Goal: Task Accomplishment & Management: Manage account settings

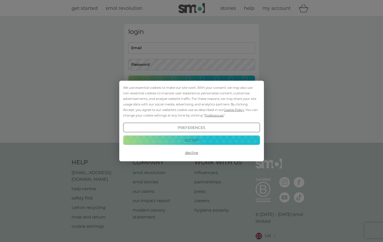
click at [198, 142] on button "Accept" at bounding box center [191, 139] width 137 height 9
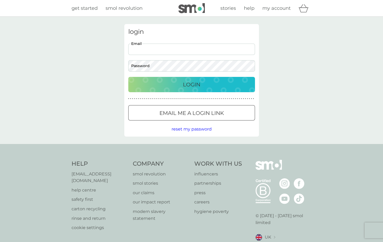
click at [166, 50] on input "Email" at bounding box center [191, 49] width 127 height 11
click at [128, 77] on button "Login" at bounding box center [191, 84] width 127 height 15
drag, startPoint x: 214, startPoint y: 46, endPoint x: 179, endPoint y: 47, distance: 35.6
click at [179, 47] on input "[EMAIL_ADDRESS]!" at bounding box center [191, 49] width 127 height 11
type input "[EMAIL_ADDRESS][DOMAIN_NAME]"
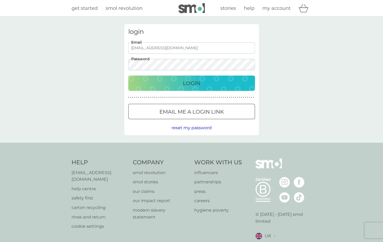
click at [192, 84] on p "Login" at bounding box center [191, 83] width 17 height 8
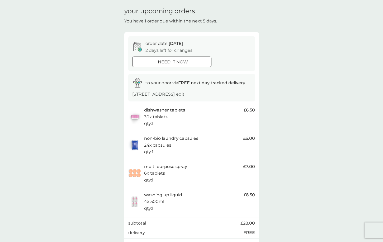
scroll to position [115, 0]
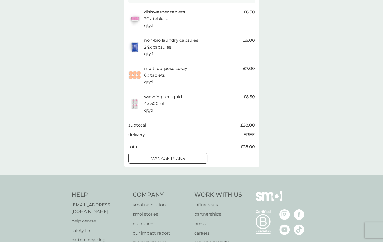
click at [171, 156] on div at bounding box center [167, 158] width 19 height 6
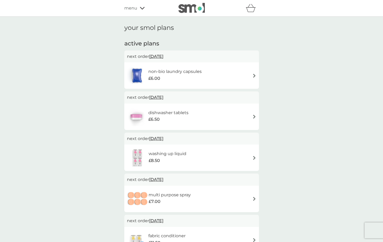
click at [255, 75] on img at bounding box center [254, 76] width 4 height 4
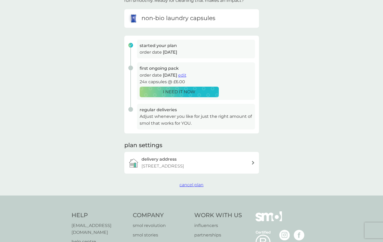
scroll to position [97, 0]
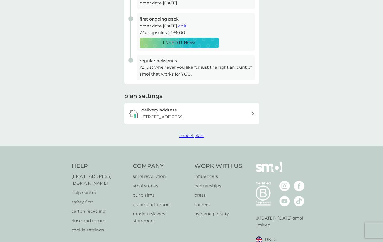
click at [193, 136] on span "cancel plan" at bounding box center [191, 135] width 24 height 5
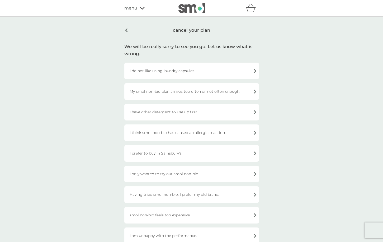
click at [175, 153] on div "I prefer to buy in Sainsbury's." at bounding box center [191, 153] width 135 height 17
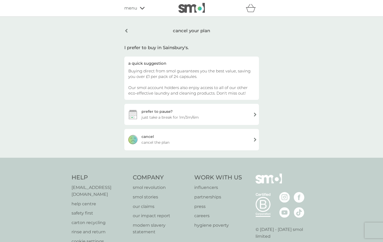
click at [255, 139] on div "cancel cancel the plan" at bounding box center [191, 139] width 135 height 21
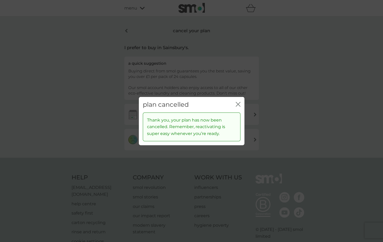
click at [240, 103] on icon "close" at bounding box center [238, 104] width 5 height 5
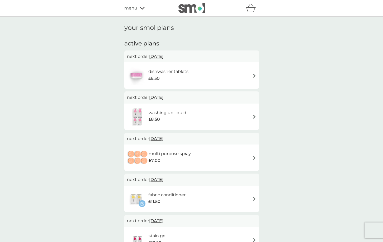
click at [252, 75] on div "dishwasher tablets £6.50" at bounding box center [191, 75] width 129 height 18
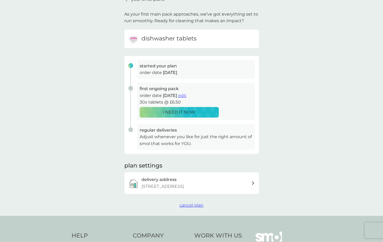
scroll to position [69, 0]
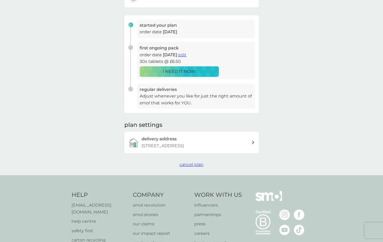
click at [185, 163] on span "cancel plan" at bounding box center [191, 164] width 24 height 5
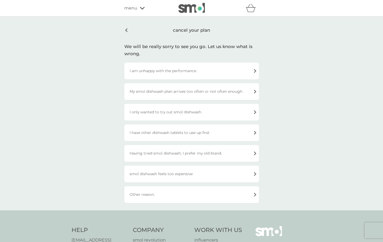
click at [187, 113] on div "I only wanted to try out smol dishwash." at bounding box center [191, 112] width 135 height 17
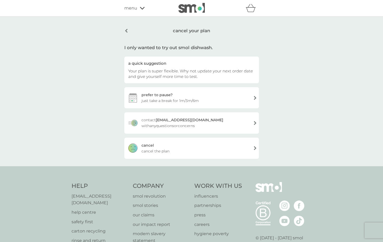
click at [165, 147] on div "cancel cancel the plan" at bounding box center [191, 147] width 135 height 21
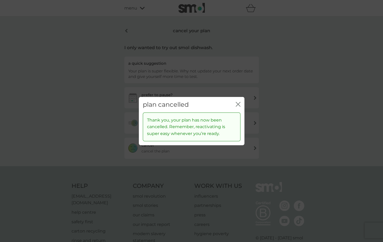
click at [238, 103] on icon "close" at bounding box center [238, 104] width 5 height 5
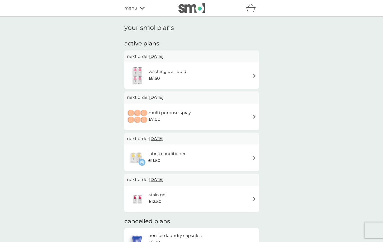
click at [244, 76] on div "washing up liquid £8.50" at bounding box center [191, 75] width 129 height 18
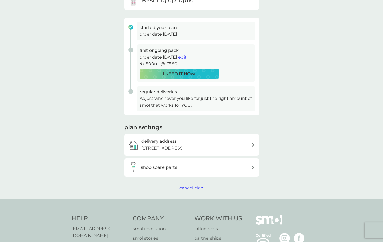
scroll to position [97, 0]
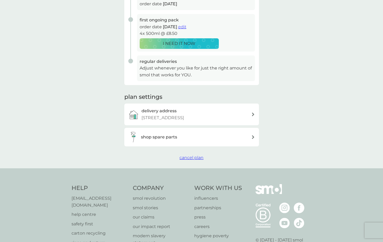
click at [185, 153] on div "your smol plans As your first main pack approaches, we’ve got everything set to…" at bounding box center [191, 43] width 135 height 233
click at [185, 157] on span "cancel plan" at bounding box center [191, 157] width 24 height 5
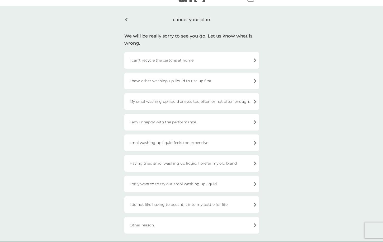
scroll to position [11, 0]
click at [187, 182] on div "I only wanted to try out smol washing up liquid." at bounding box center [191, 183] width 135 height 17
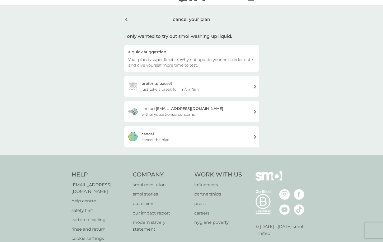
click at [169, 134] on div "cancel cancel the plan" at bounding box center [191, 136] width 135 height 21
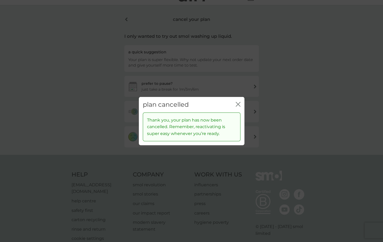
click at [241, 102] on div "plan cancelled close" at bounding box center [192, 105] width 106 height 16
click at [236, 102] on icon "close" at bounding box center [238, 104] width 5 height 5
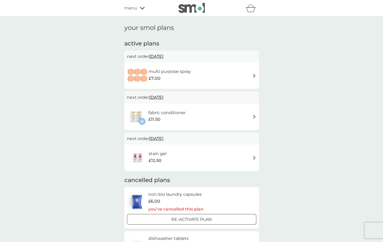
click at [228, 76] on div "multi purpose spray £7.00" at bounding box center [191, 75] width 129 height 18
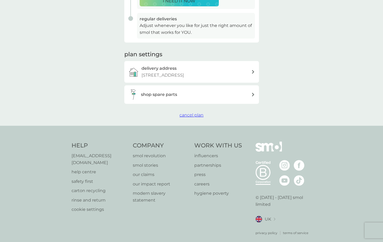
scroll to position [141, 0]
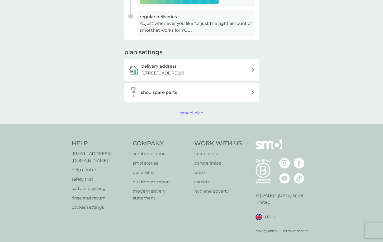
click at [192, 113] on span "cancel plan" at bounding box center [191, 112] width 24 height 5
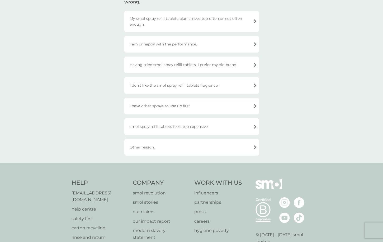
scroll to position [6, 0]
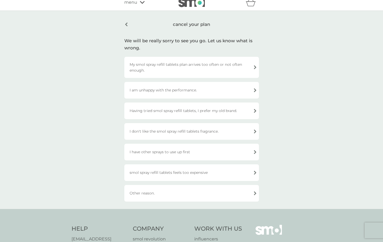
click at [173, 152] on div "I have other sprays to use up first" at bounding box center [191, 152] width 135 height 17
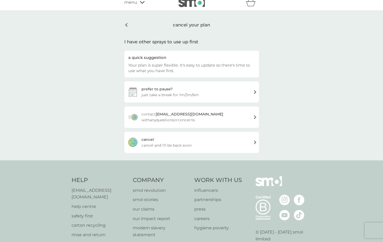
click at [174, 143] on span "cancel and I'll be back soon" at bounding box center [166, 145] width 50 height 6
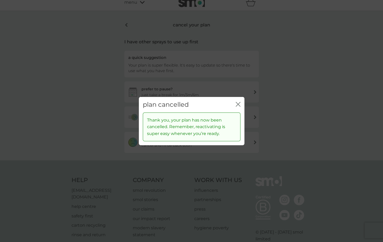
click at [236, 104] on icon "close" at bounding box center [238, 104] width 5 height 5
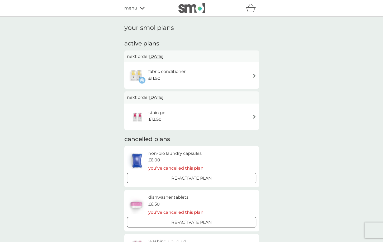
click at [249, 82] on div "fabric conditioner £11.50" at bounding box center [191, 75] width 129 height 18
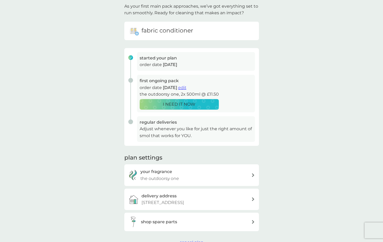
scroll to position [73, 0]
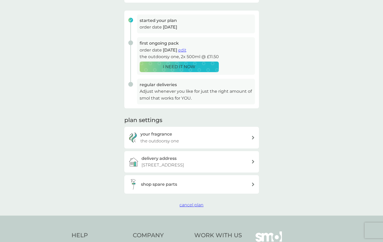
click at [190, 206] on span "cancel plan" at bounding box center [191, 204] width 24 height 5
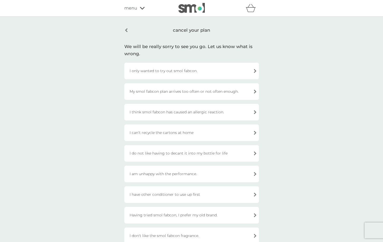
click at [185, 68] on div "I only wanted to try out smol fabcon." at bounding box center [191, 71] width 135 height 17
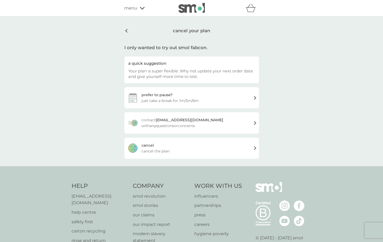
click at [186, 148] on div "cancel cancel the plan" at bounding box center [191, 147] width 135 height 21
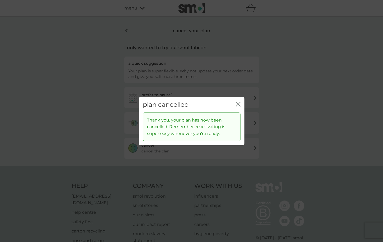
click at [237, 104] on icon "close" at bounding box center [237, 104] width 2 height 4
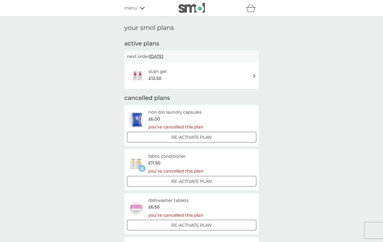
click at [190, 76] on div "stain gel £12.50" at bounding box center [191, 75] width 129 height 18
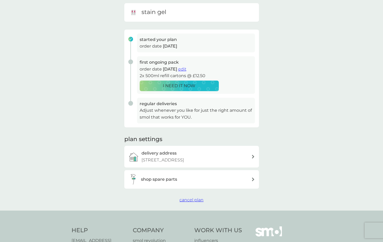
scroll to position [73, 0]
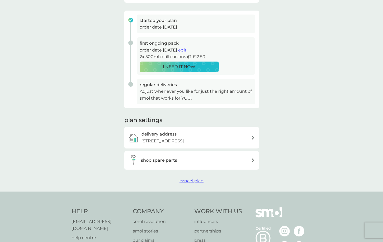
click at [191, 181] on span "cancel plan" at bounding box center [191, 180] width 24 height 5
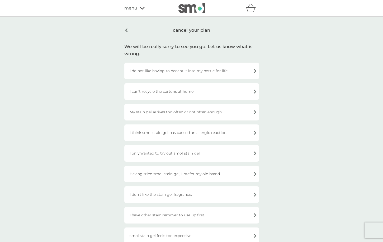
click at [187, 152] on div "I only wanted to try out smol stain gel." at bounding box center [191, 153] width 135 height 17
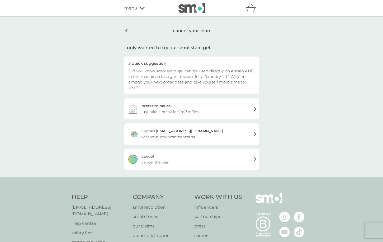
click at [162, 151] on div "cancel cancel the plan" at bounding box center [191, 159] width 135 height 21
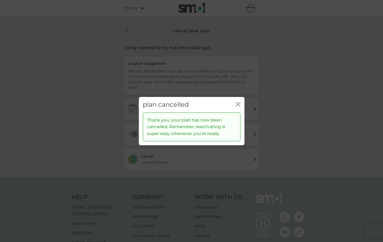
click at [240, 103] on div "plan cancelled close" at bounding box center [192, 105] width 106 height 16
click at [239, 103] on icon "close" at bounding box center [238, 104] width 5 height 5
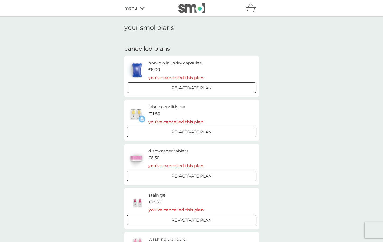
click at [140, 8] on icon at bounding box center [142, 8] width 5 height 3
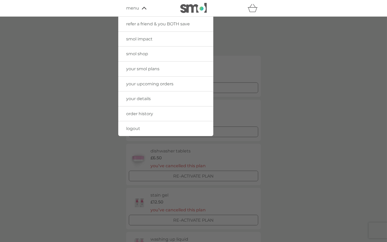
click at [136, 127] on span "logout" at bounding box center [133, 128] width 14 height 5
